Goal: Task Accomplishment & Management: Use online tool/utility

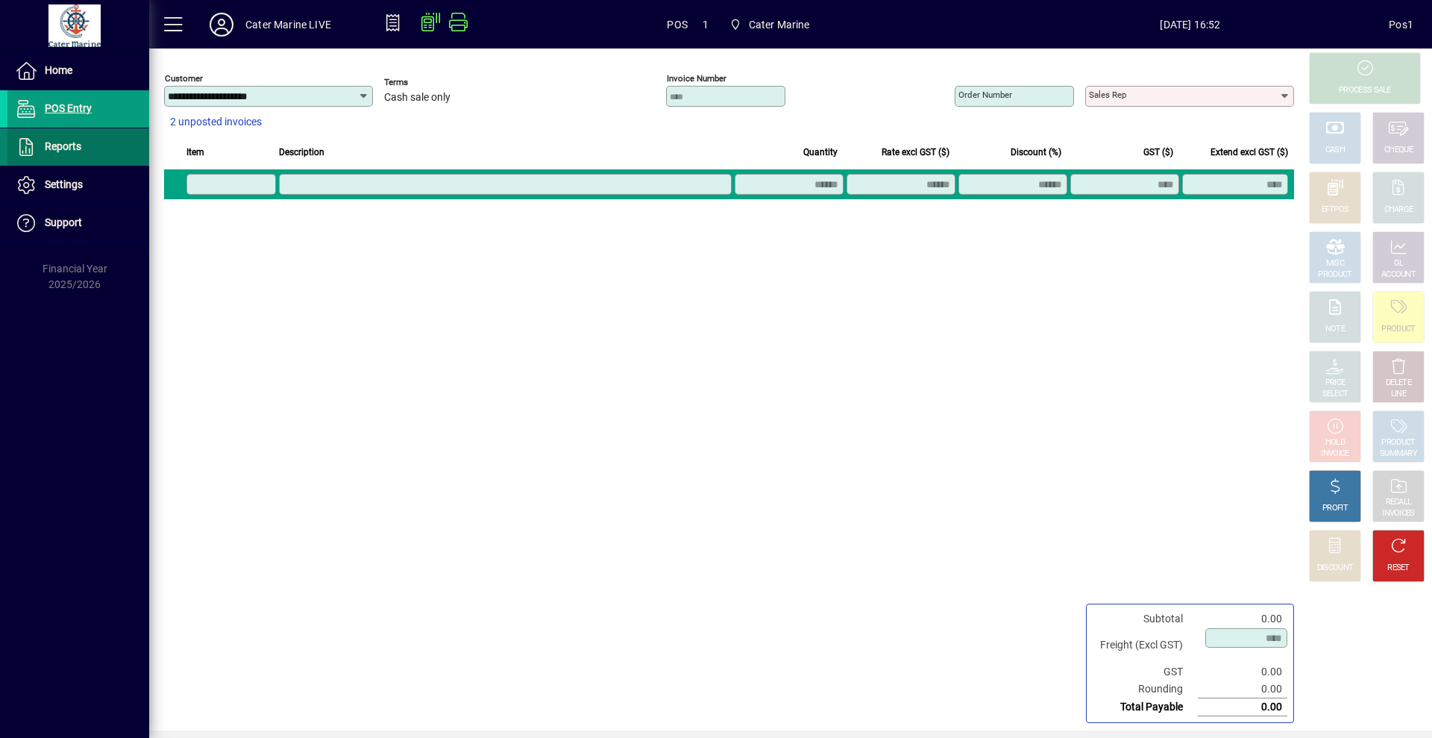
click at [84, 139] on span at bounding box center [78, 147] width 142 height 36
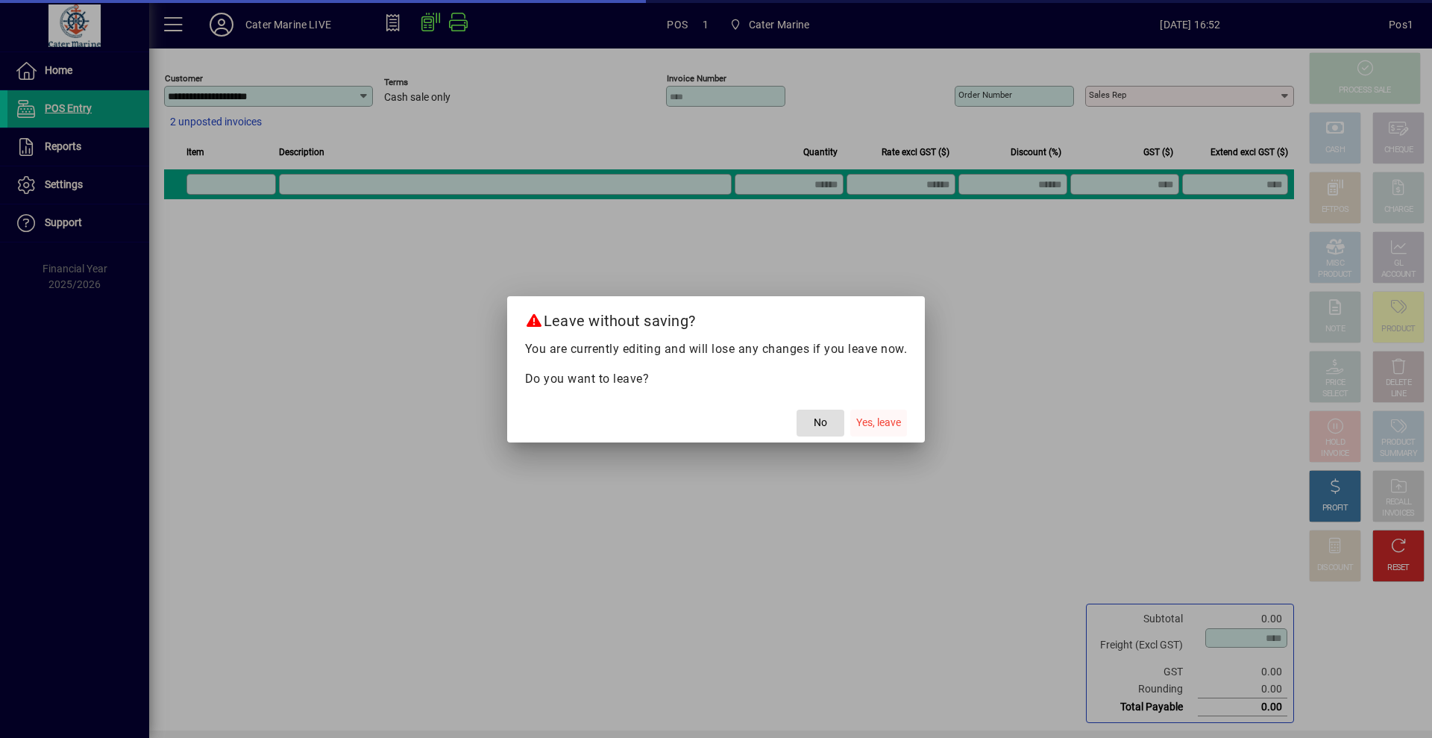
click at [875, 418] on span "Yes, leave" at bounding box center [878, 423] width 45 height 16
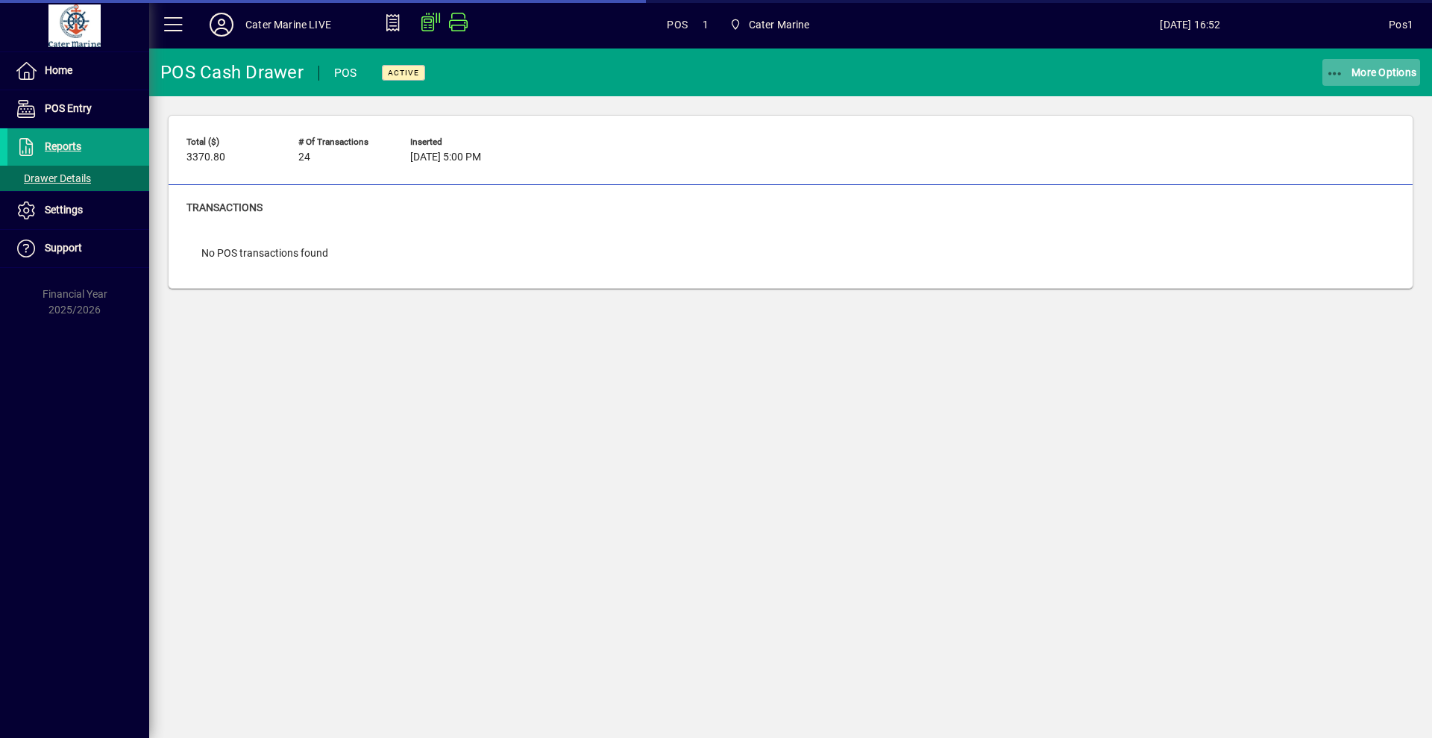
click at [1330, 75] on icon "button" at bounding box center [1335, 73] width 19 height 15
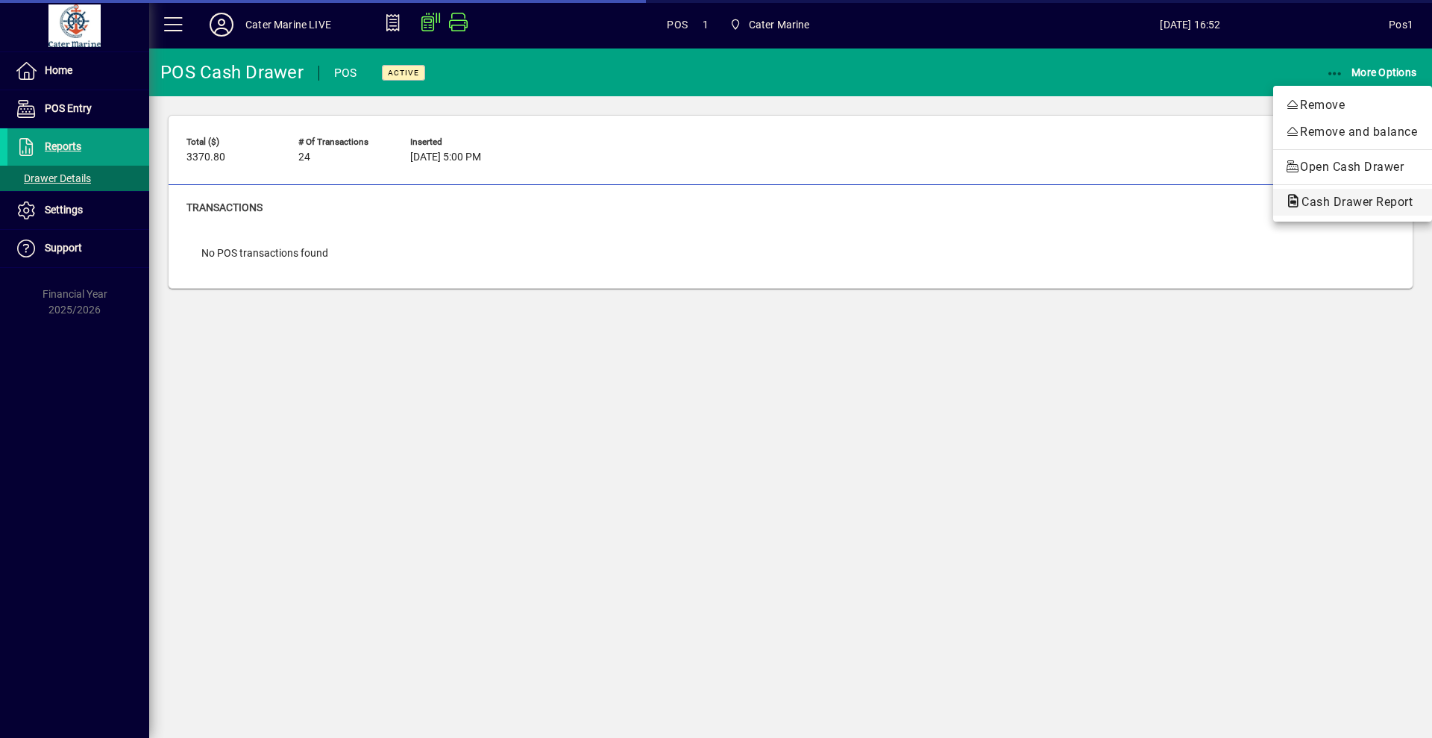
click at [1328, 206] on span "Cash Drawer Report" at bounding box center [1352, 202] width 135 height 14
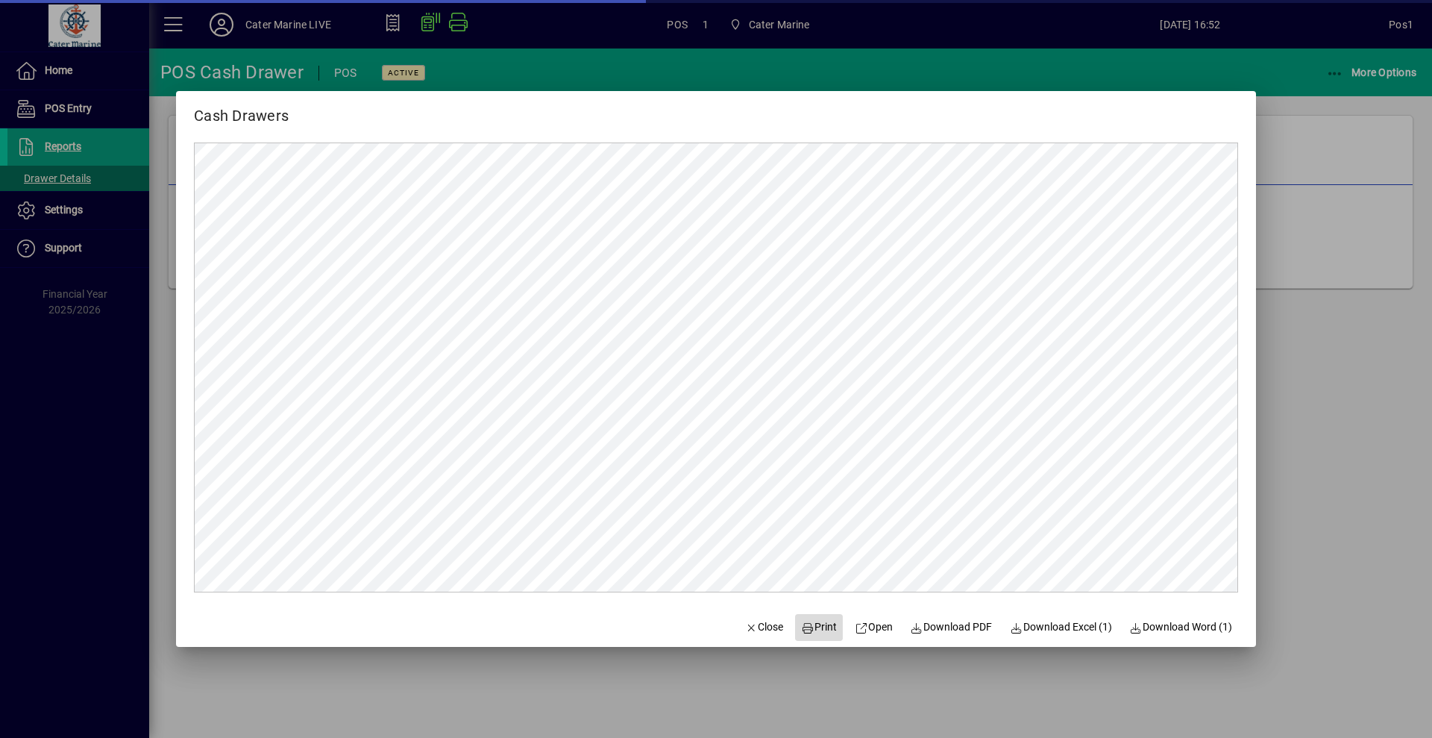
click at [802, 623] on icon at bounding box center [807, 628] width 13 height 10
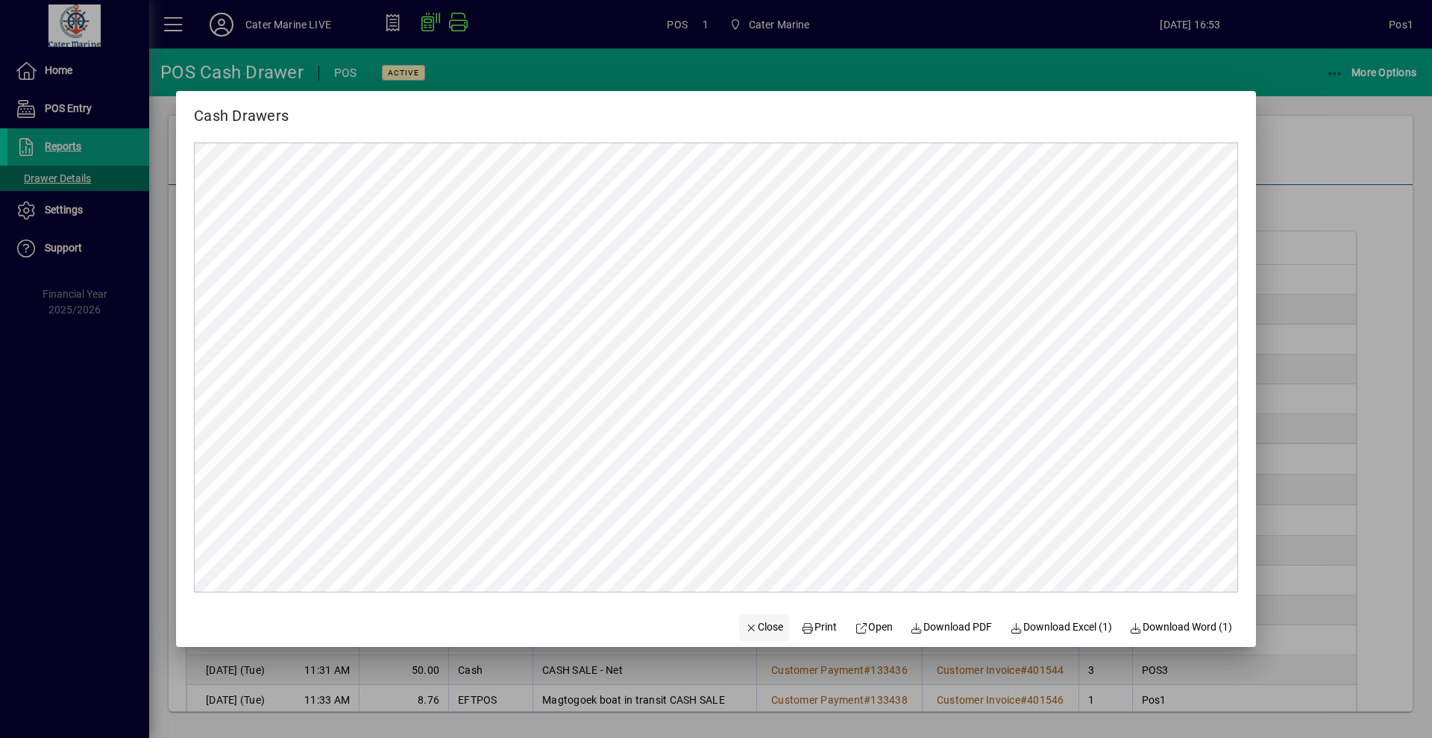
click at [762, 627] on span "Close" at bounding box center [764, 627] width 39 height 16
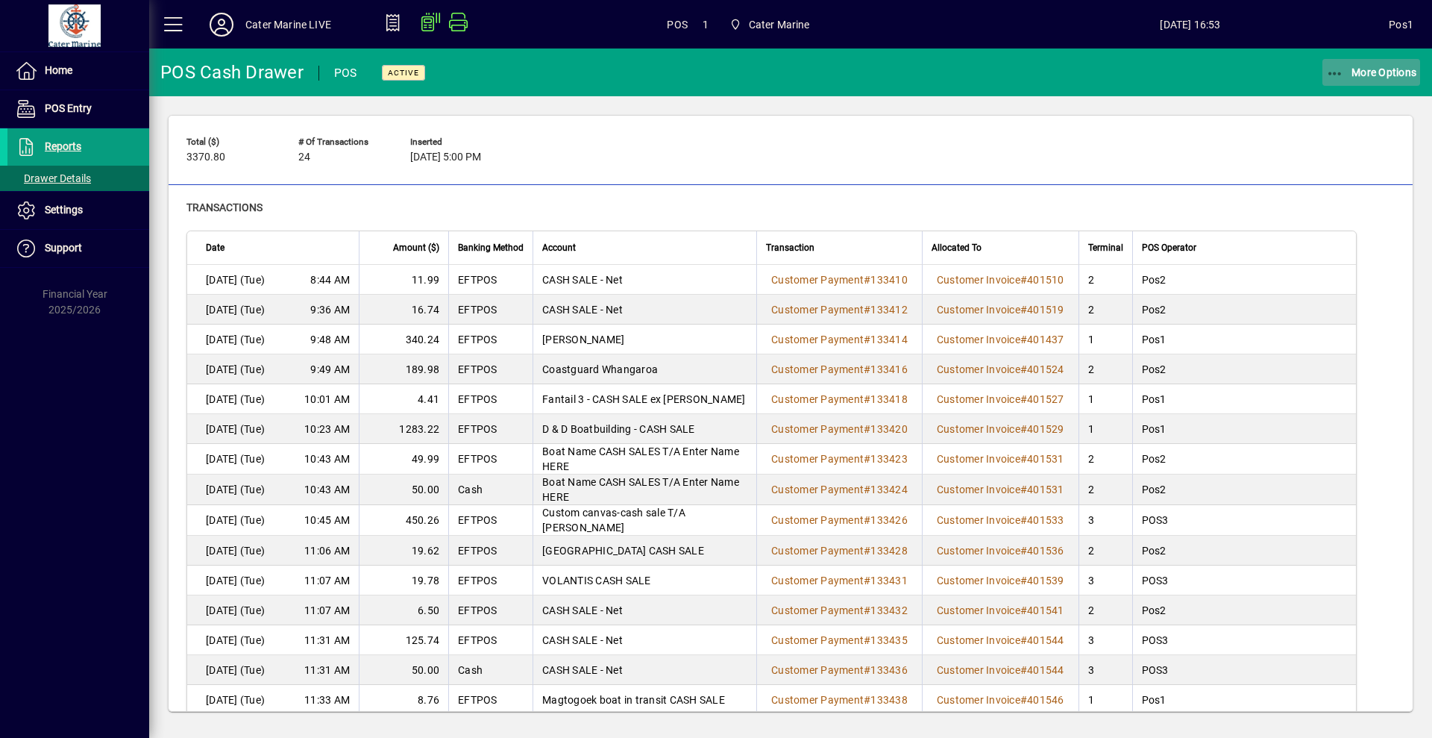
click at [1353, 68] on span "More Options" at bounding box center [1371, 72] width 91 height 12
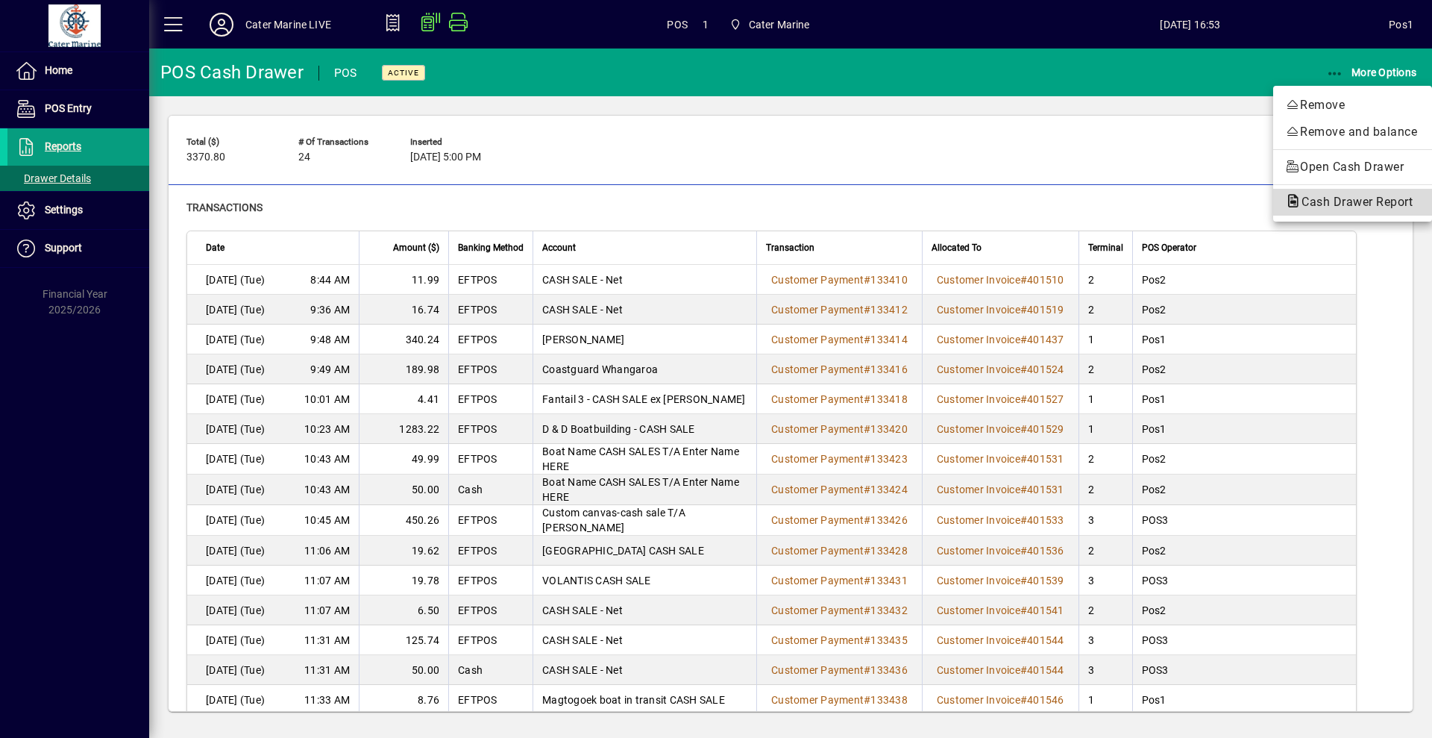
click at [1320, 212] on button "Cash Drawer Report" at bounding box center [1352, 202] width 159 height 27
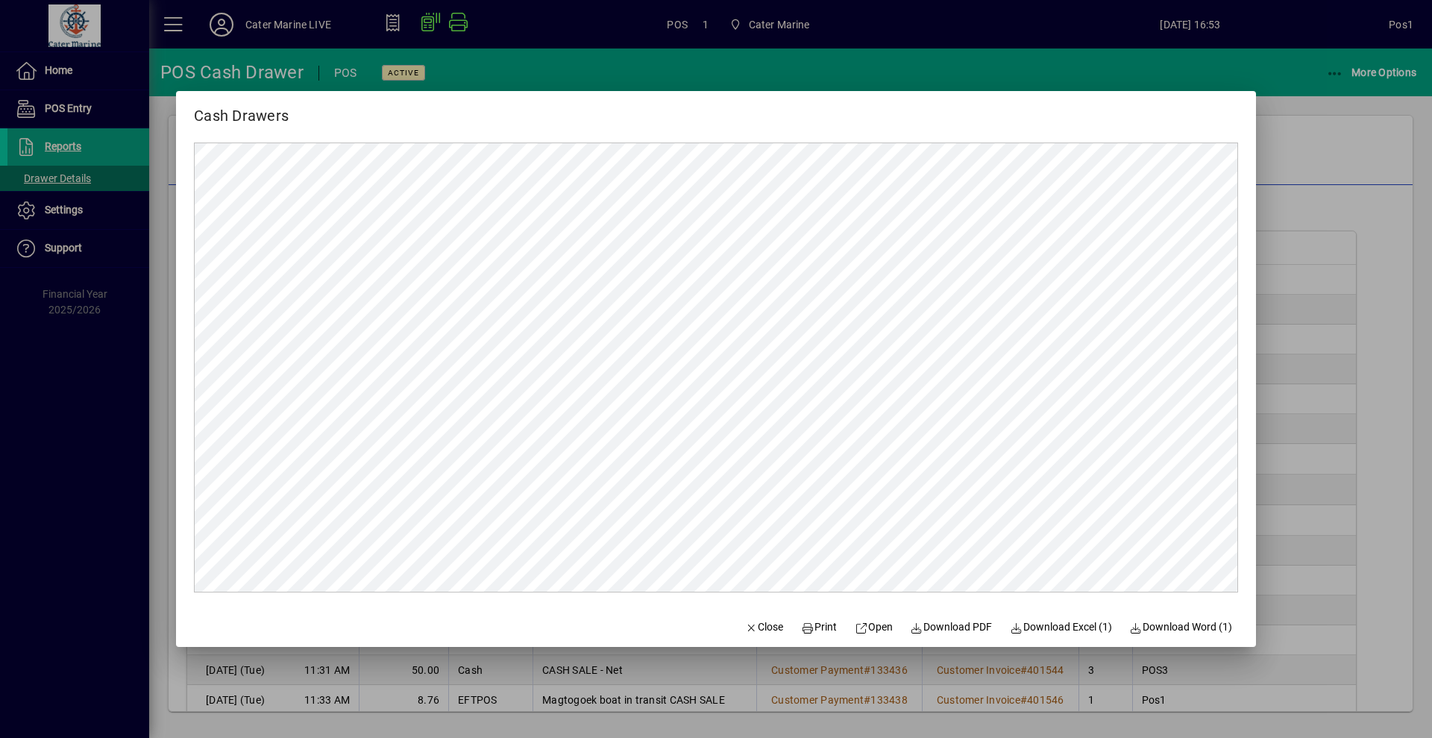
click at [1343, 251] on div at bounding box center [716, 369] width 1432 height 738
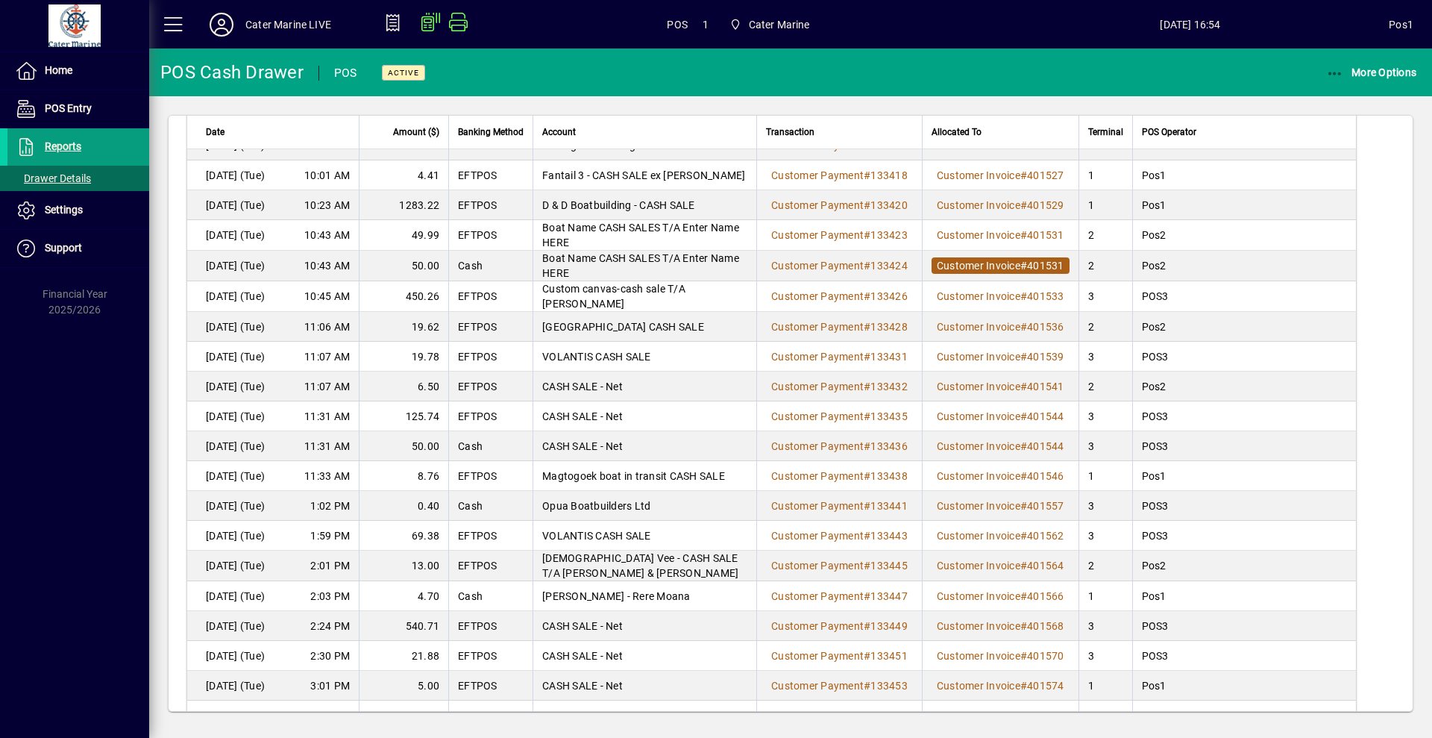
scroll to position [285, 0]
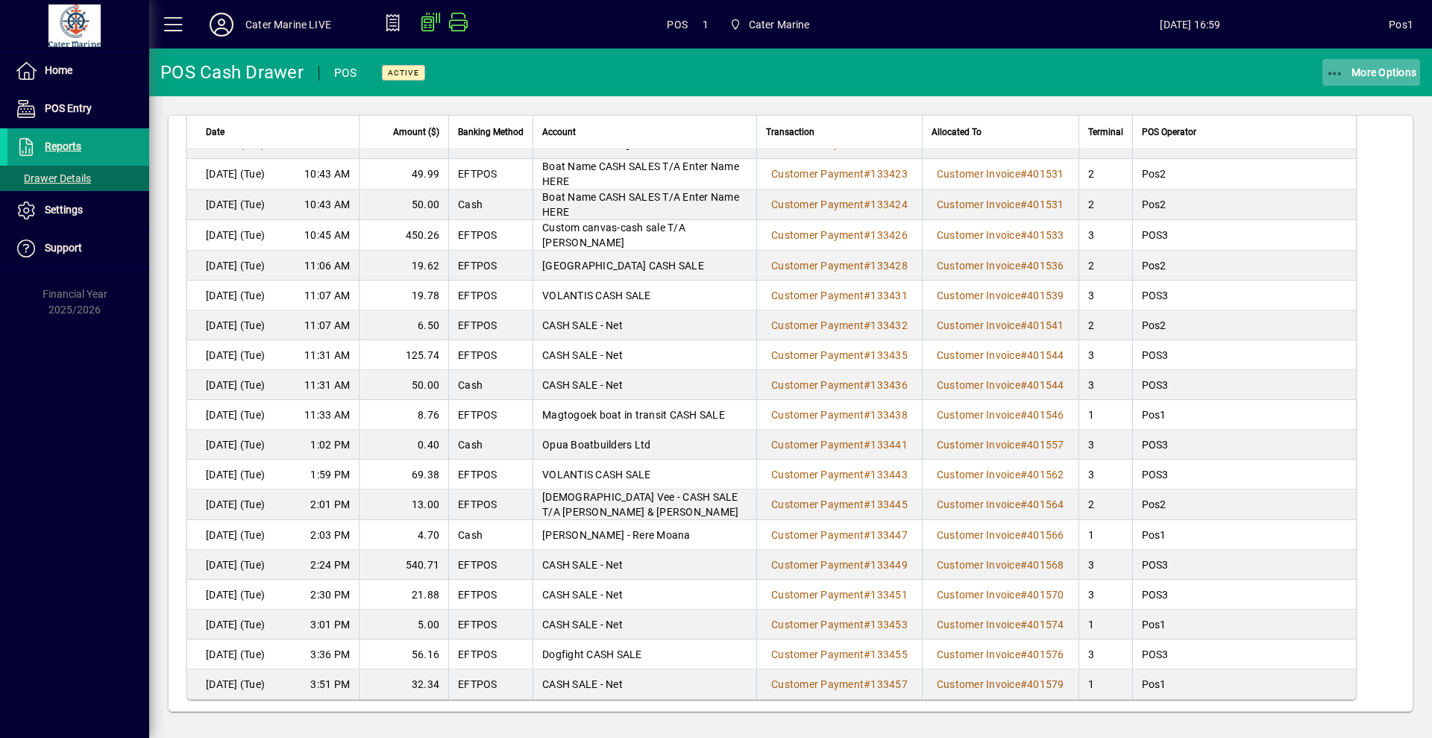
click at [1334, 64] on span "button" at bounding box center [1371, 72] width 98 height 36
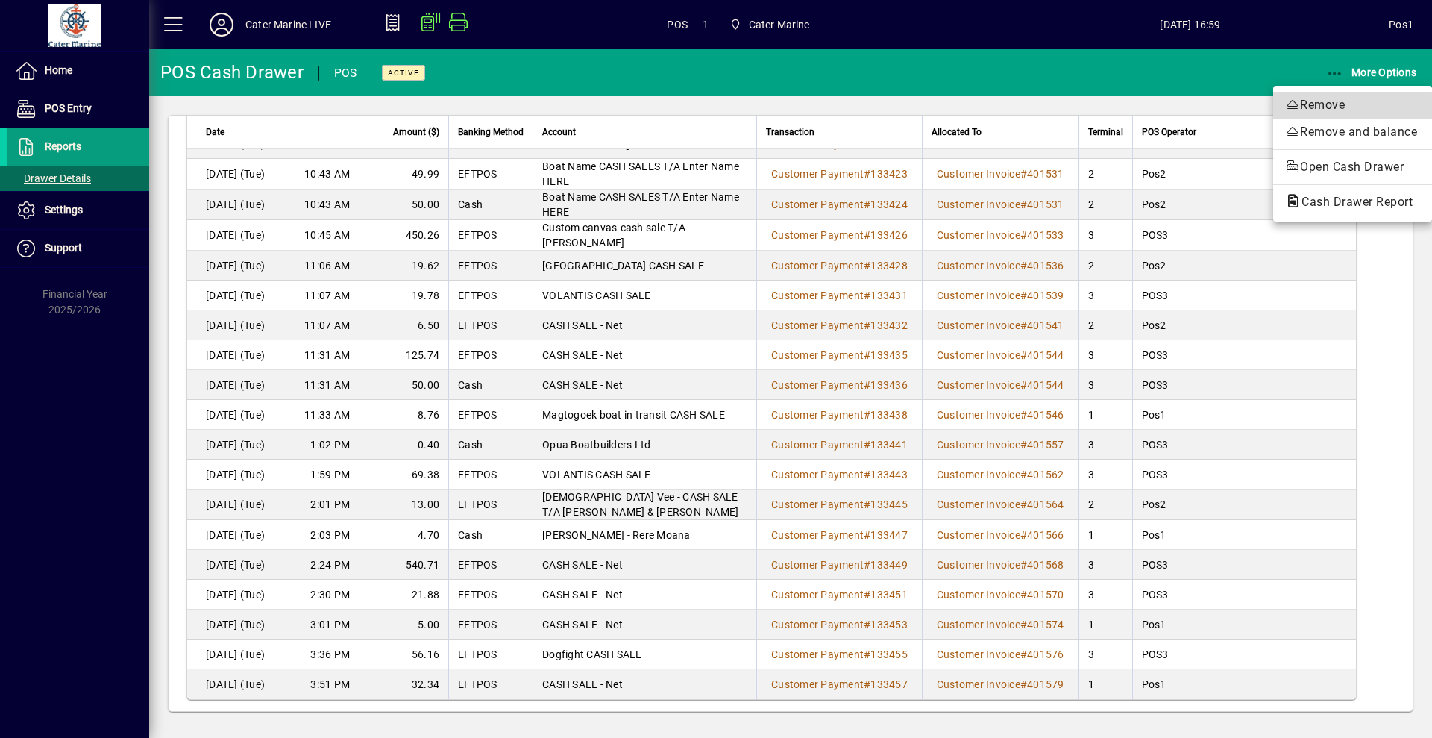
click at [1302, 104] on span "Remove" at bounding box center [1352, 105] width 135 height 18
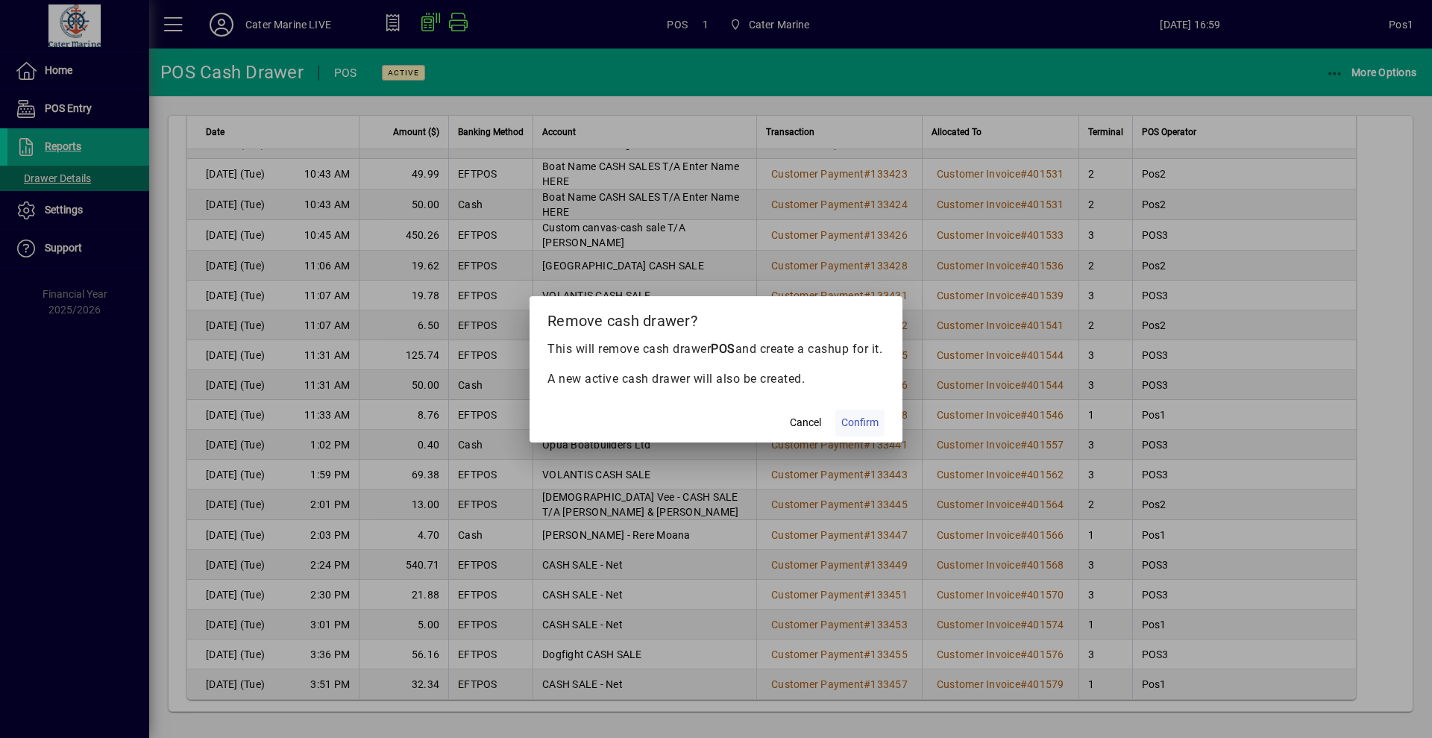
click at [870, 429] on span "Confirm" at bounding box center [859, 423] width 37 height 16
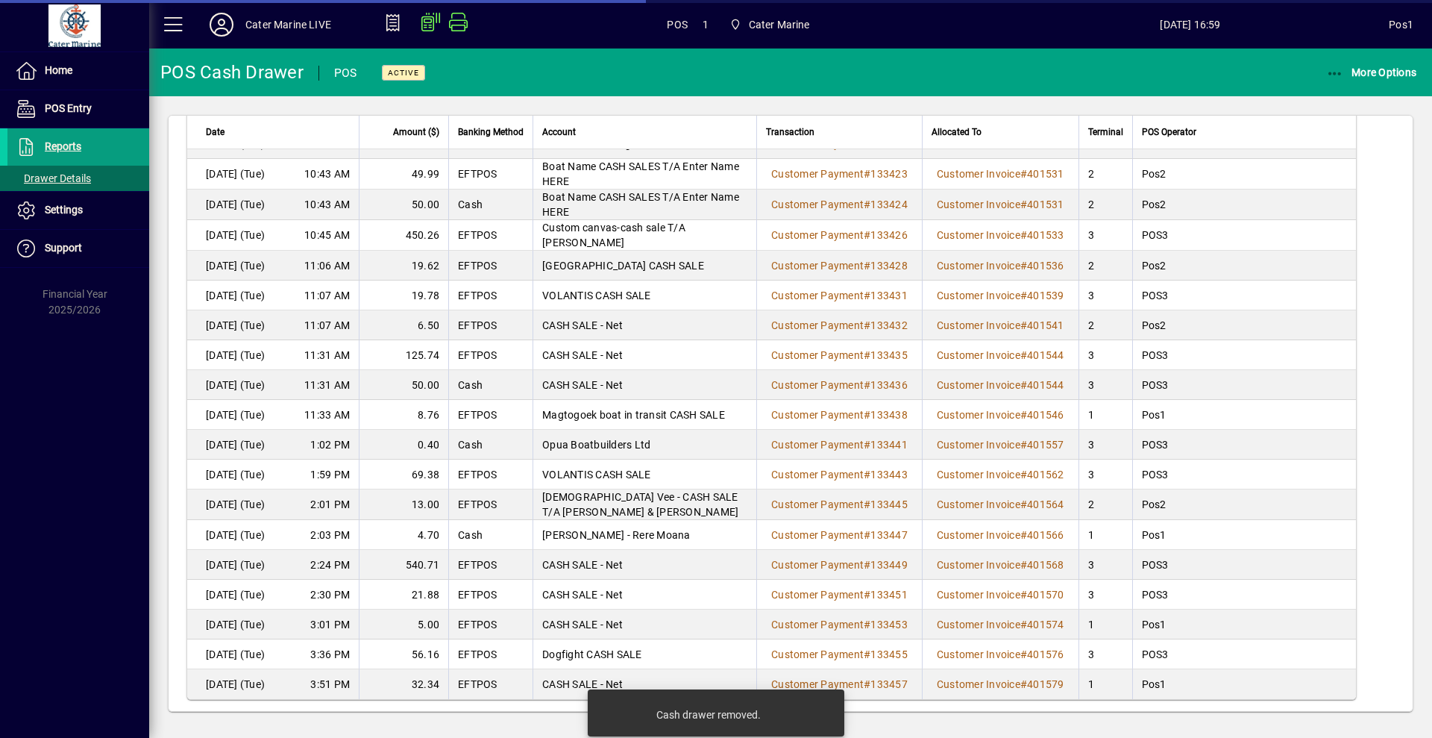
scroll to position [0, 0]
